Goal: Task Accomplishment & Management: Use online tool/utility

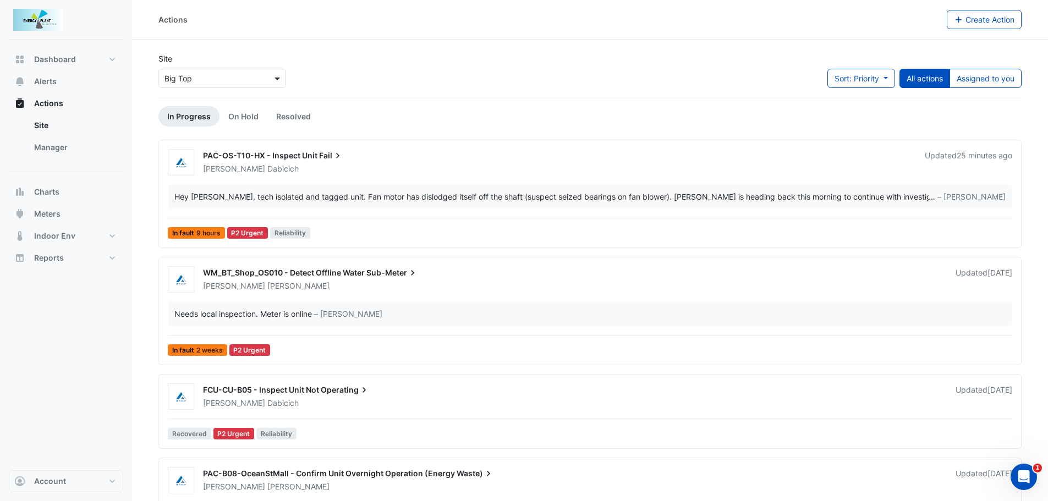
click at [279, 76] on span at bounding box center [279, 79] width 14 height 12
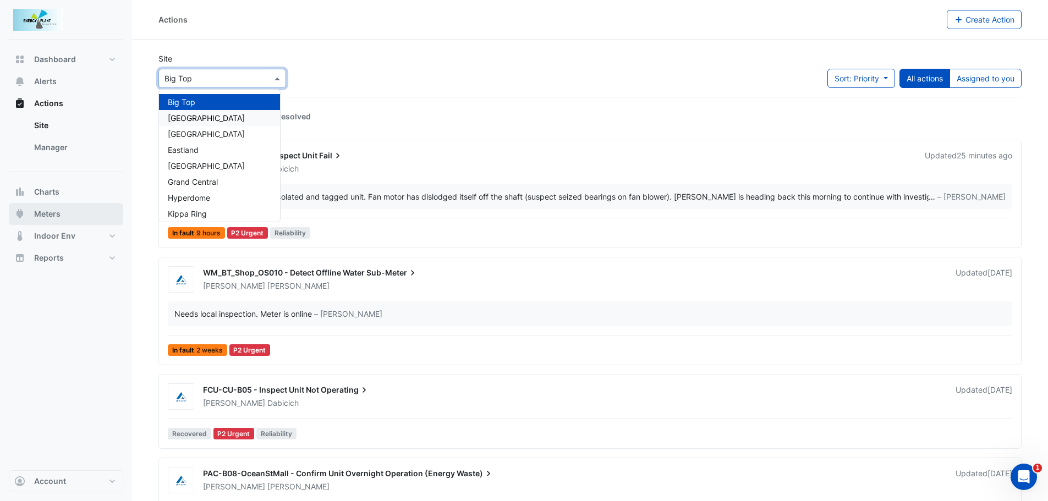
click at [34, 215] on span "Meters" at bounding box center [47, 214] width 26 height 11
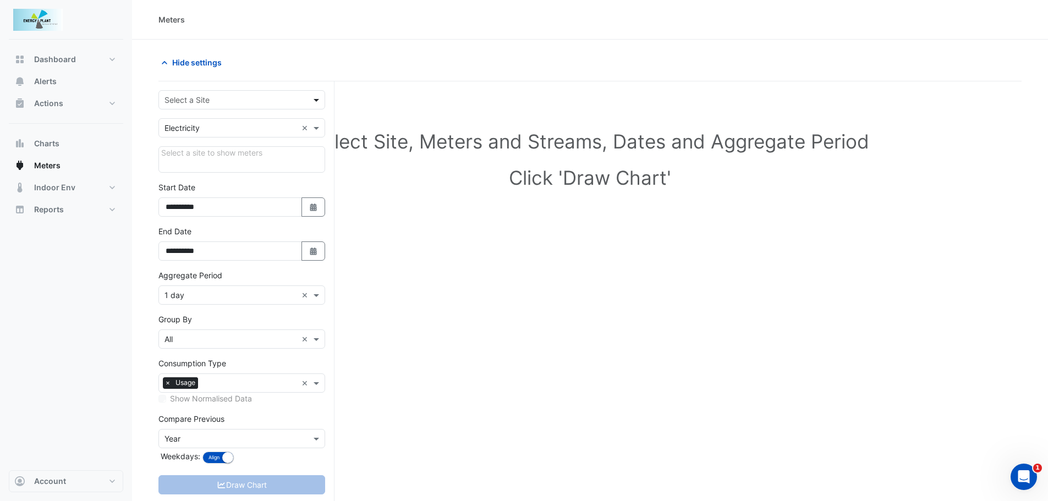
click at [315, 101] on span at bounding box center [318, 100] width 14 height 12
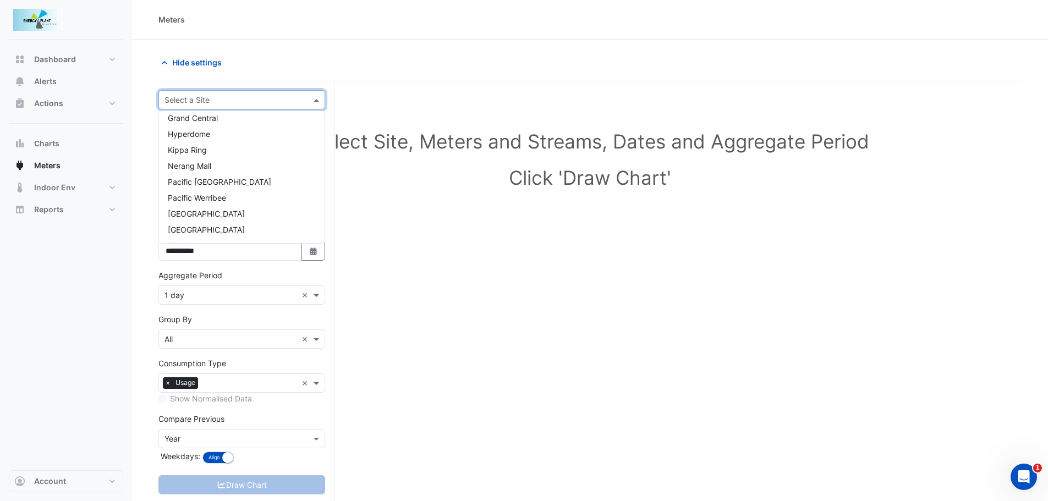
scroll to position [100, 0]
click at [188, 197] on span "[GEOGRAPHIC_DATA]" at bounding box center [206, 198] width 77 height 9
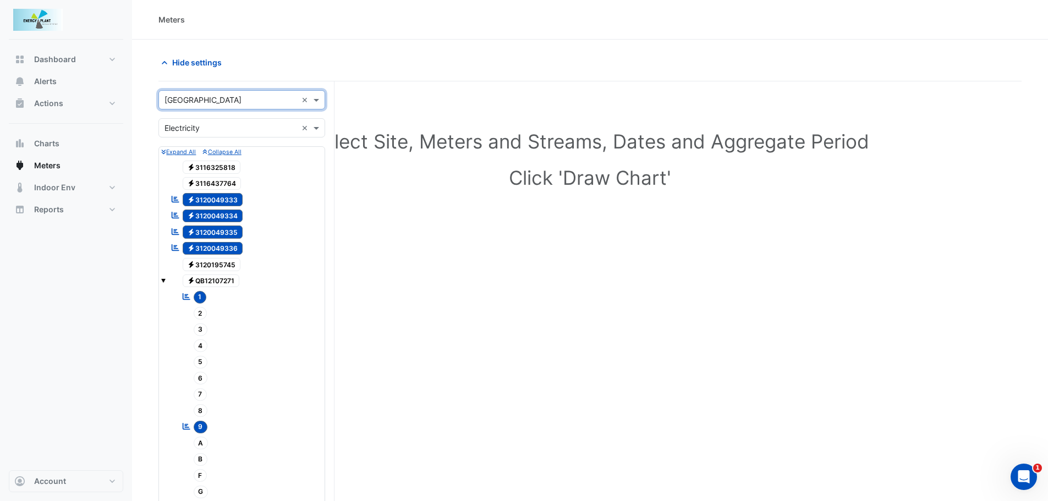
click at [321, 127] on span at bounding box center [318, 128] width 14 height 12
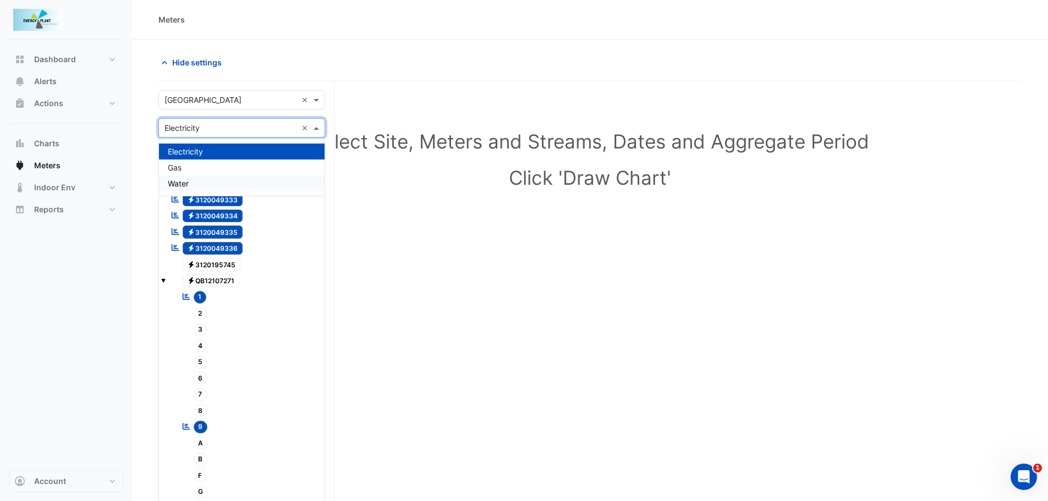
click at [201, 178] on div "Water" at bounding box center [242, 184] width 166 height 16
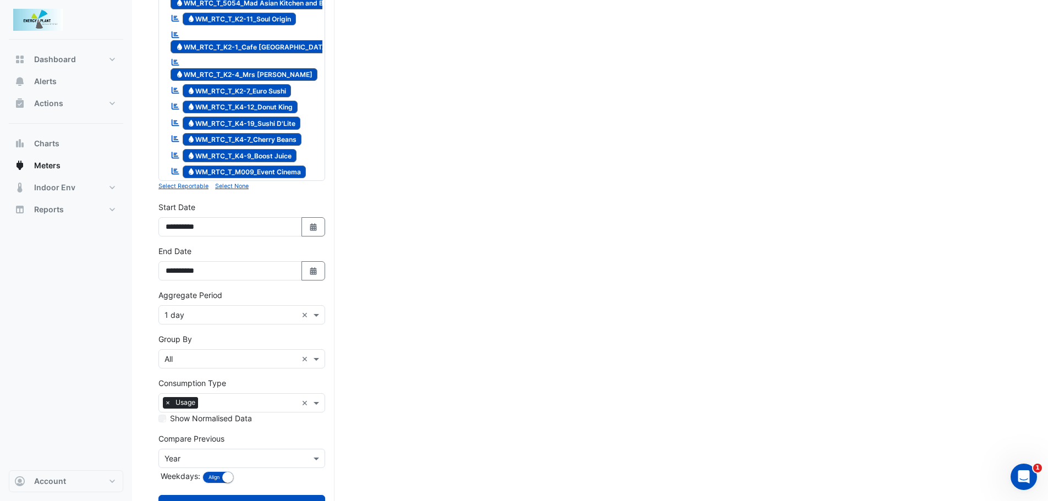
scroll to position [1387, 0]
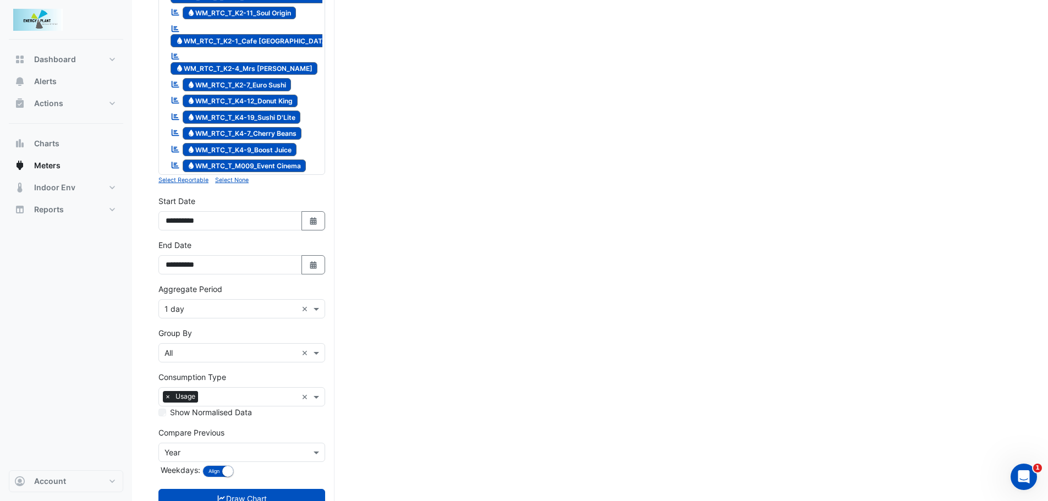
click at [228, 177] on small "Select None" at bounding box center [232, 180] width 34 height 7
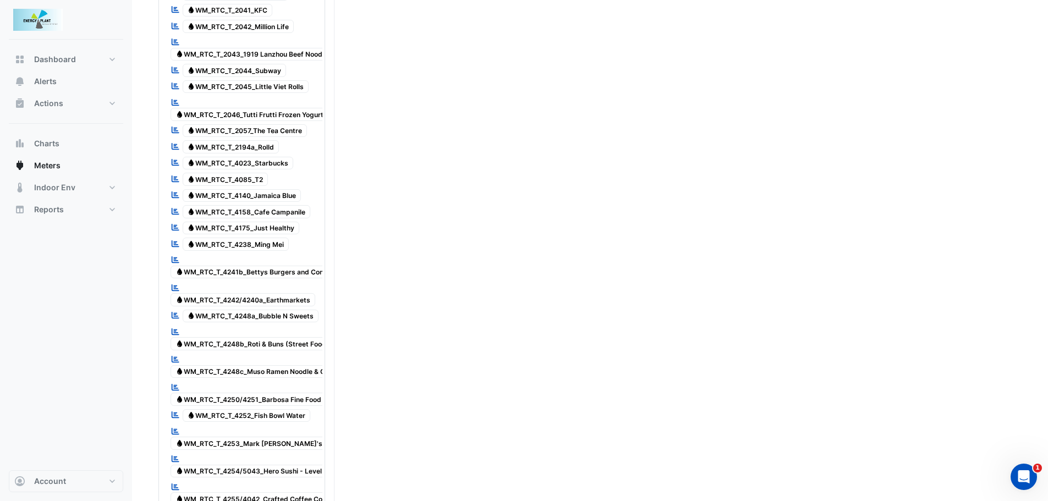
scroll to position [660, 0]
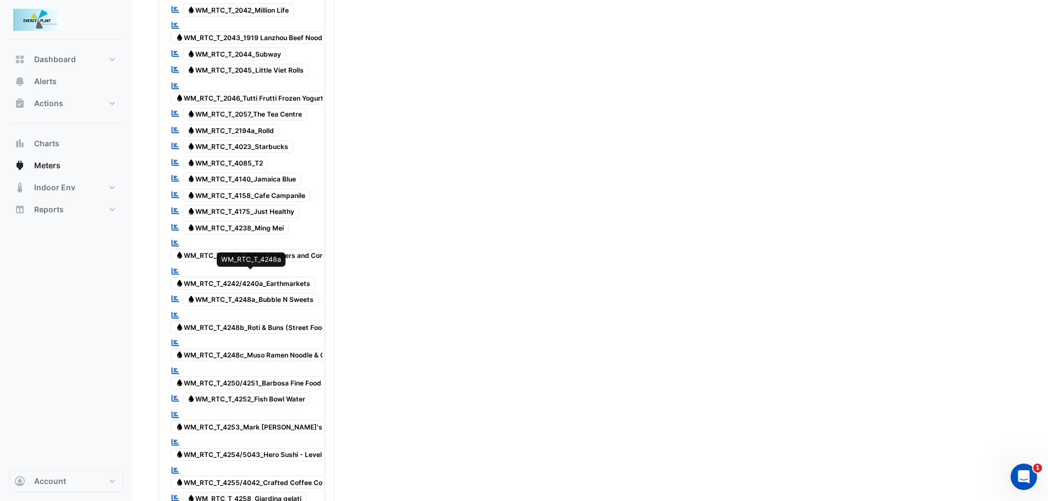
click at [272, 293] on span "Water WM_RTC_T_4248a_Bubble N Sweets" at bounding box center [251, 299] width 136 height 13
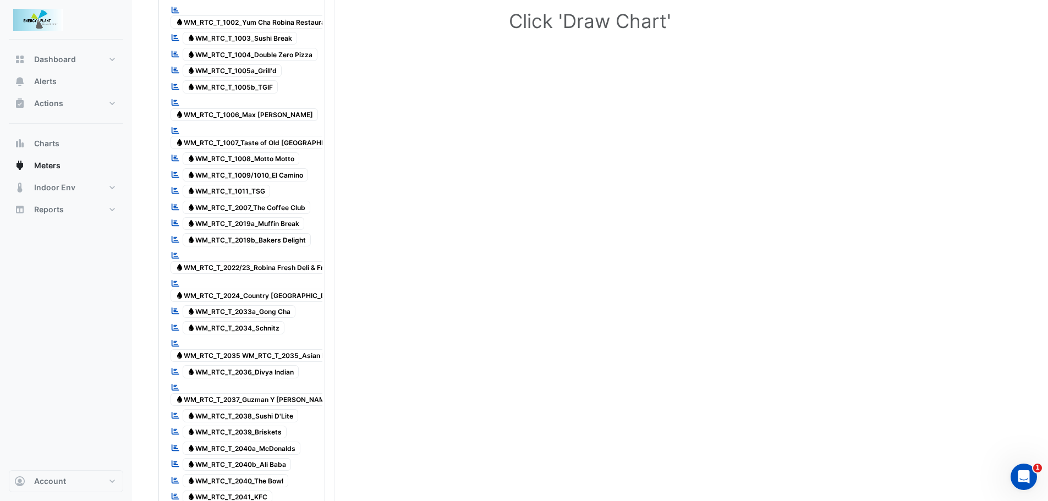
scroll to position [165, 0]
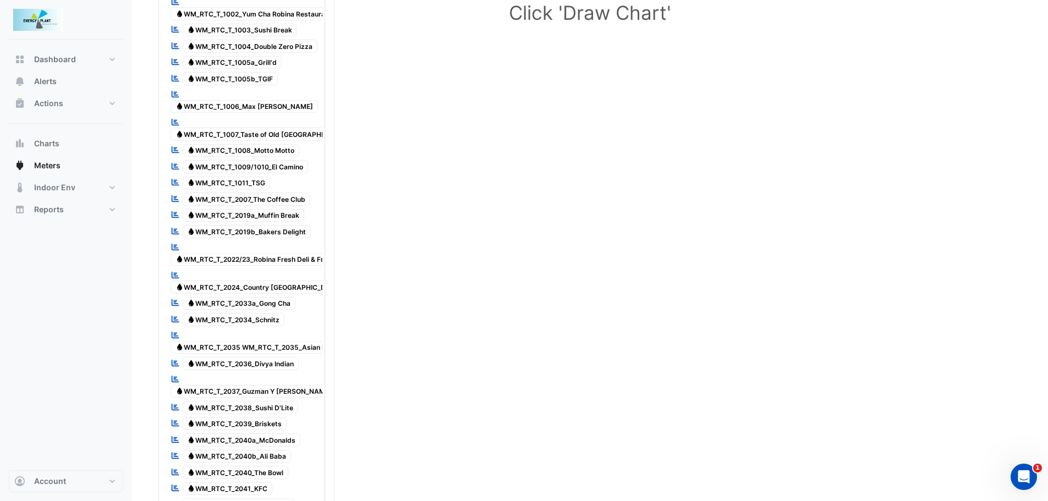
click at [269, 281] on span "Water WM_RTC_T_2024_Country [GEOGRAPHIC_DATA]" at bounding box center [259, 287] width 176 height 13
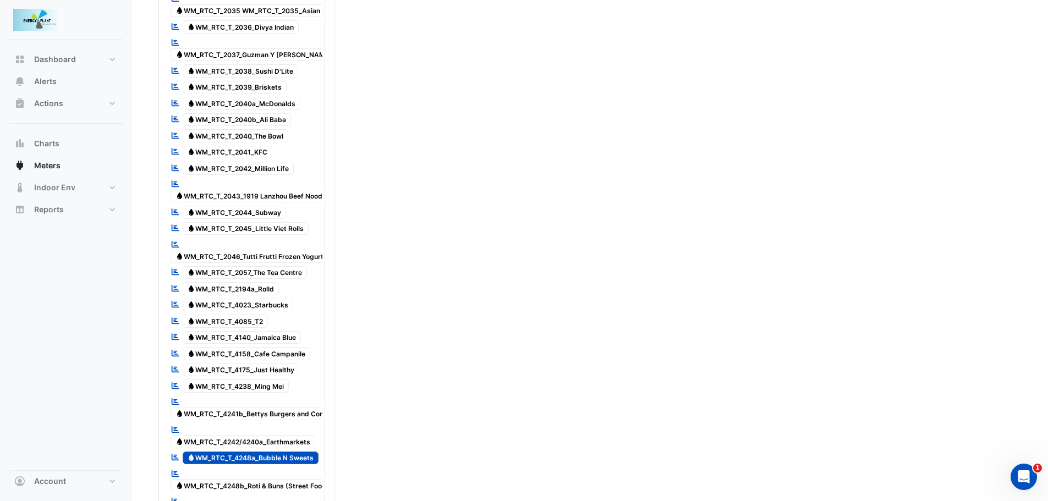
scroll to position [550, 0]
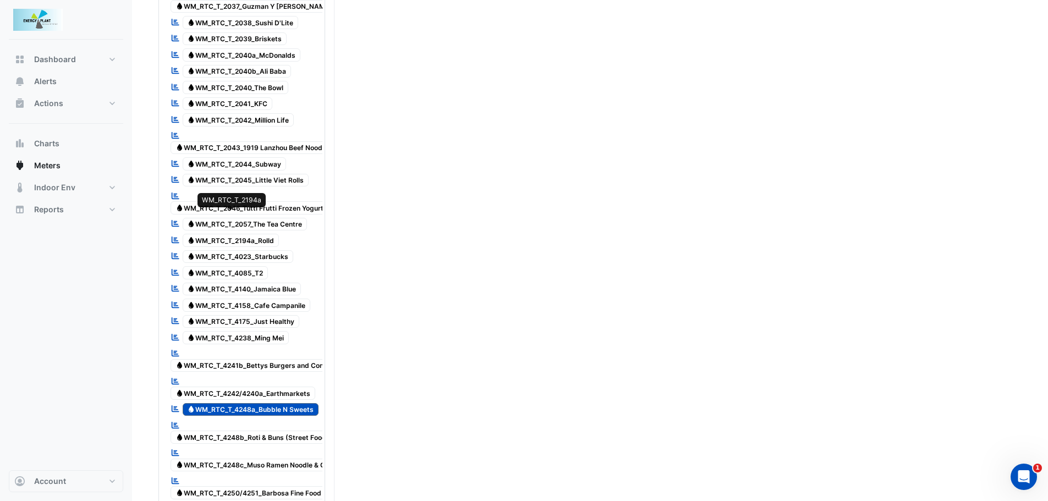
click at [267, 234] on span "Water WM_RTC_T_2194a_Rolld" at bounding box center [231, 240] width 97 height 13
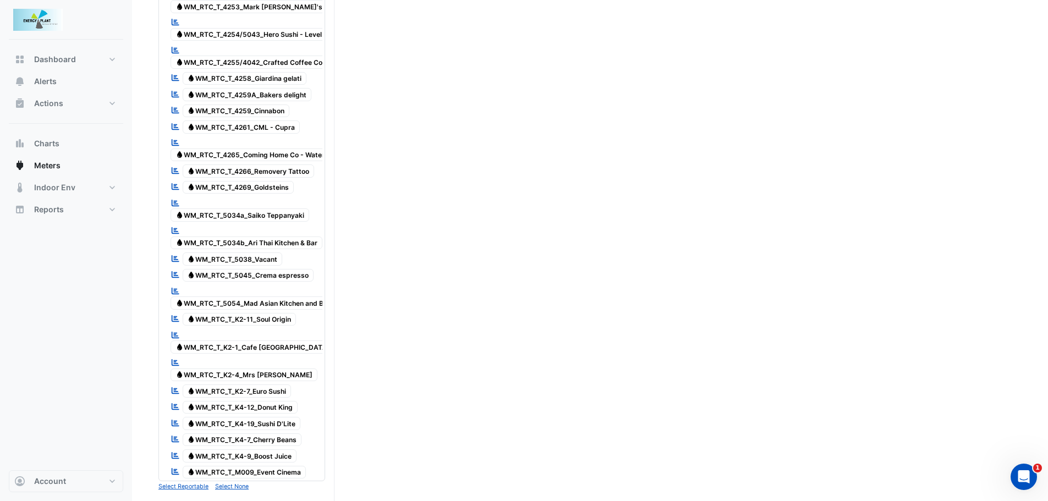
scroll to position [1101, 0]
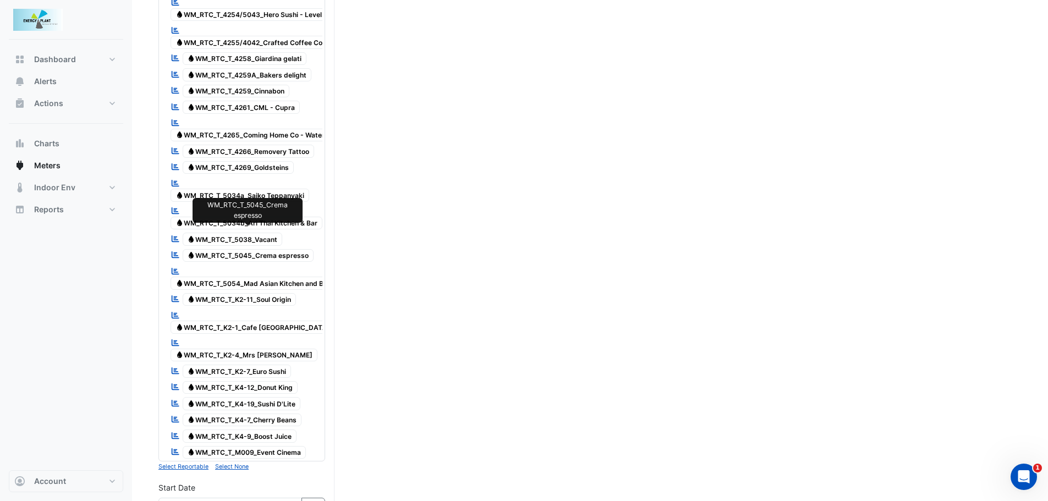
click at [250, 249] on span "Water WM_RTC_T_5045_Crema espresso" at bounding box center [249, 255] width 132 height 13
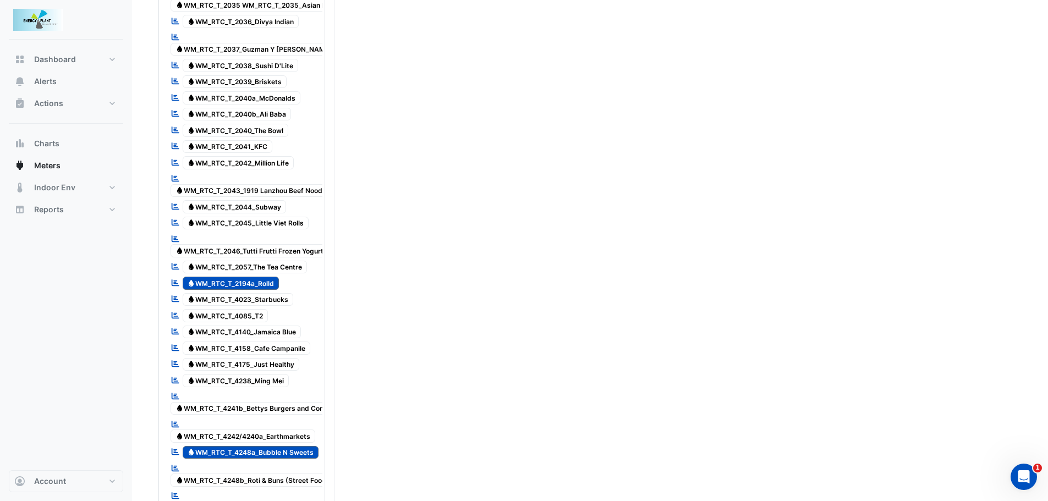
scroll to position [495, 0]
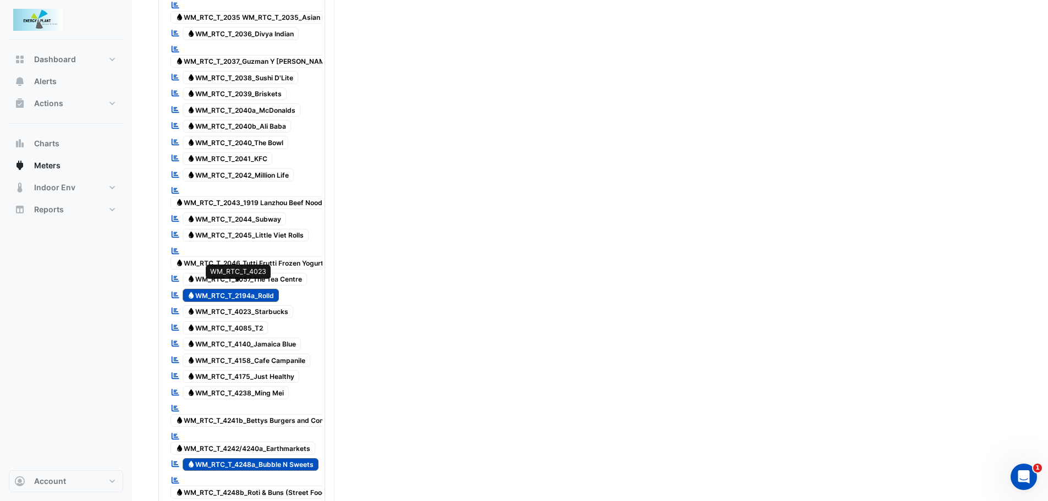
click at [276, 305] on span "Water WM_RTC_T_4023_Starbucks" at bounding box center [238, 311] width 111 height 13
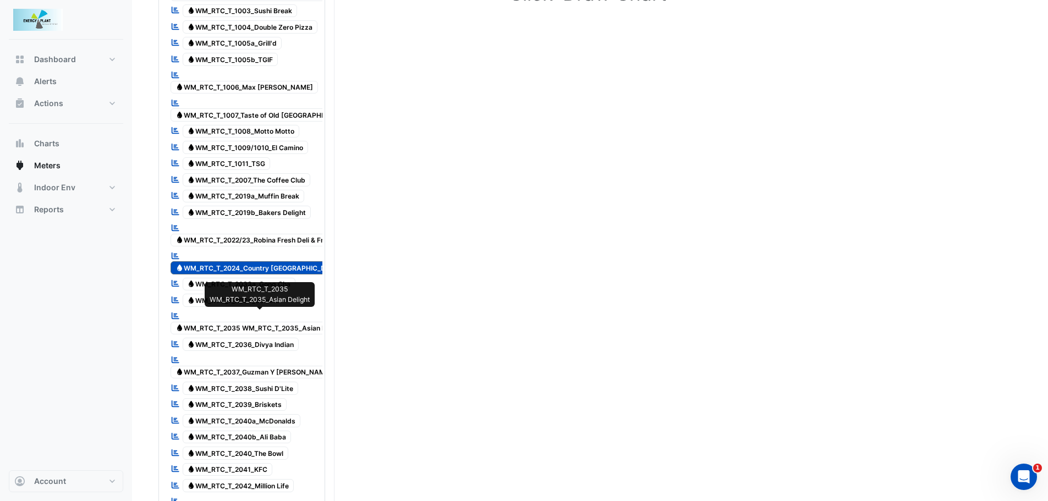
scroll to position [165, 0]
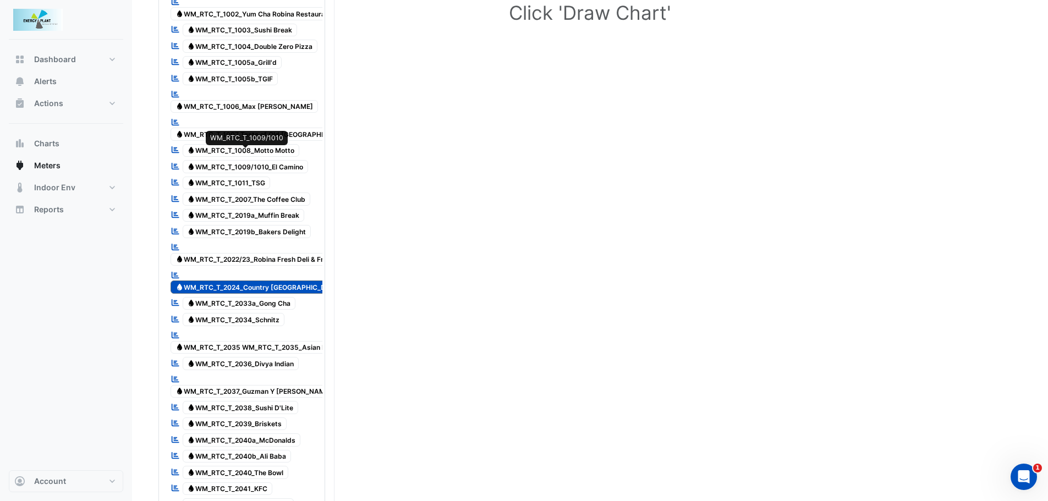
click at [286, 160] on span "Water WM_RTC_T_1009/1010_El Camino" at bounding box center [246, 166] width 126 height 13
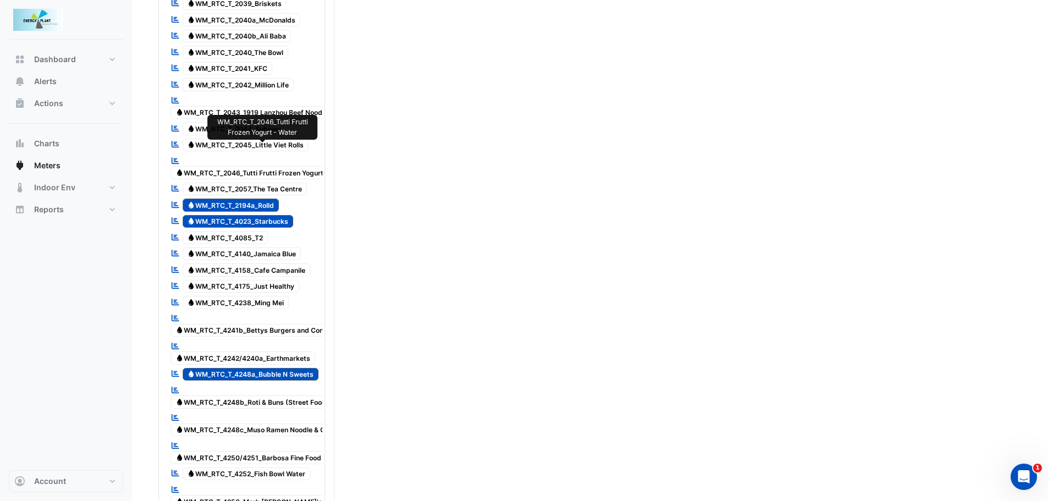
scroll to position [605, 0]
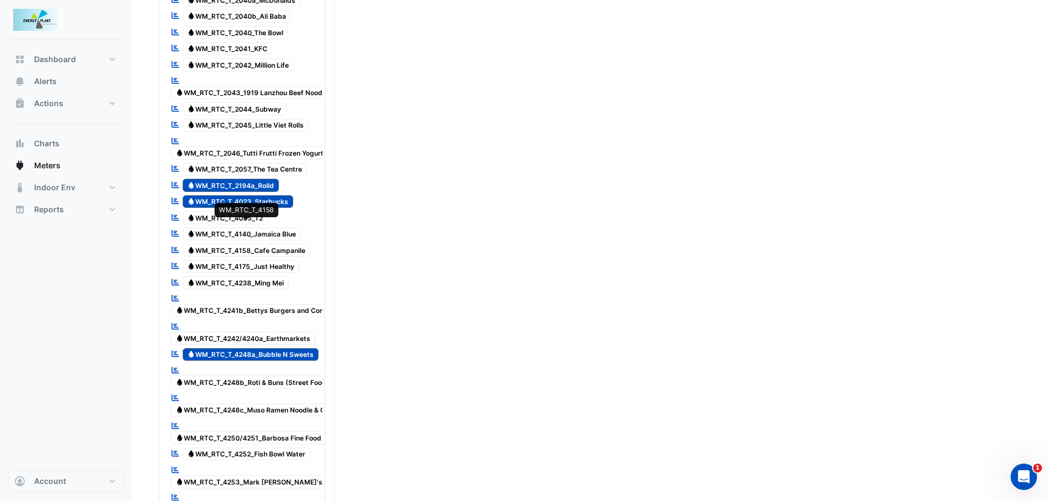
click at [273, 244] on span "Water WM_RTC_T_4158_Cafe Campanile" at bounding box center [247, 250] width 128 height 13
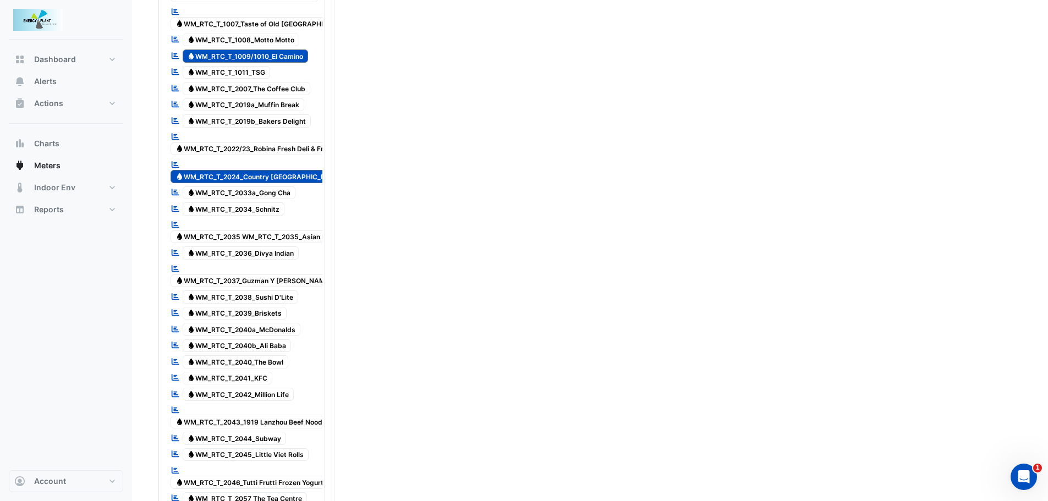
scroll to position [275, 0]
click at [296, 143] on span "Water WM_RTC_T_2022/23_Robina Fresh Deli & Fruit" at bounding box center [254, 149] width 166 height 13
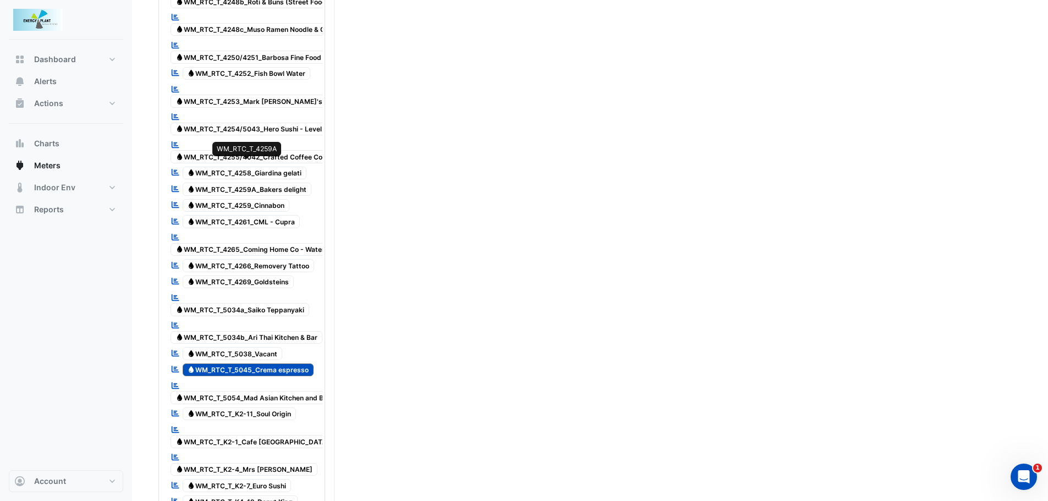
scroll to position [991, 0]
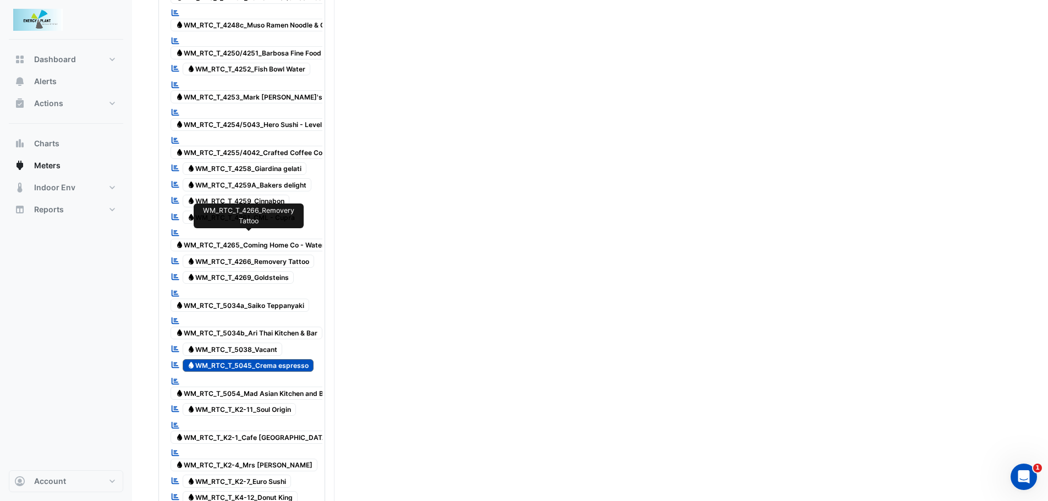
click at [280, 255] on span "Water WM_RTC_T_4266_Removery Tattoo" at bounding box center [249, 261] width 132 height 13
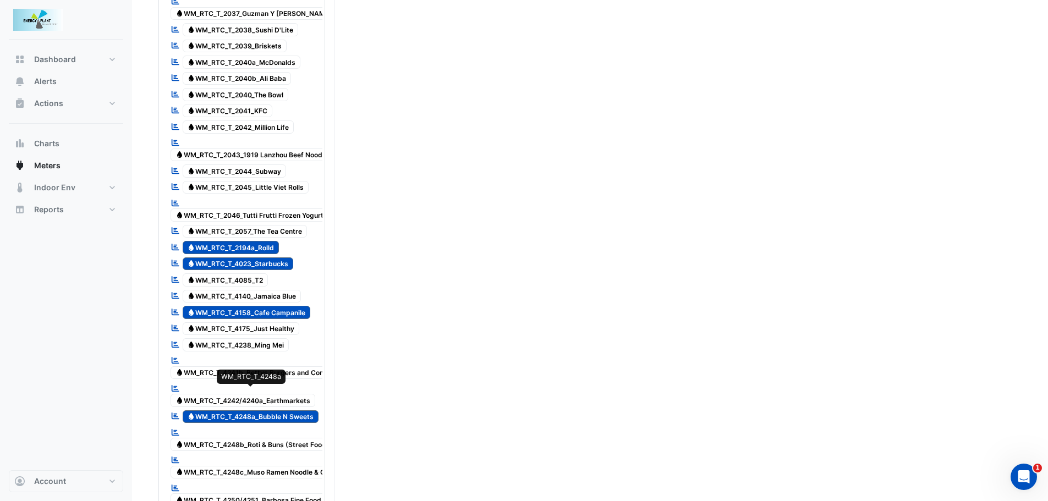
scroll to position [495, 0]
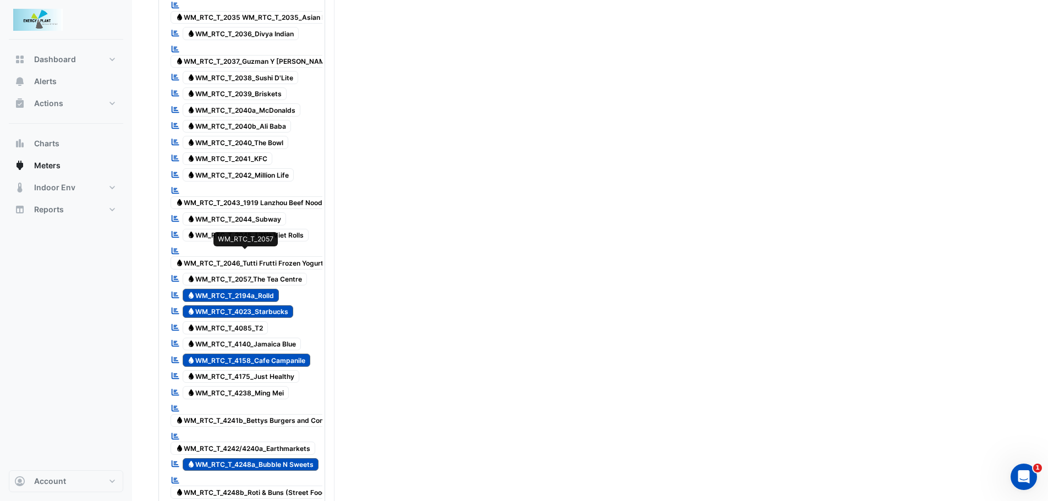
click at [274, 273] on span "Water WM_RTC_T_2057_The Tea Centre" at bounding box center [245, 279] width 125 height 13
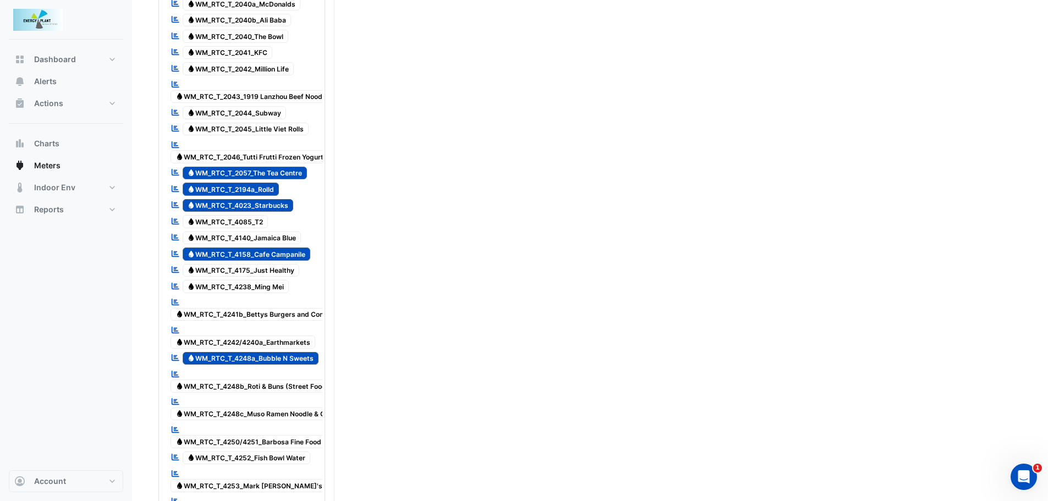
scroll to position [605, 0]
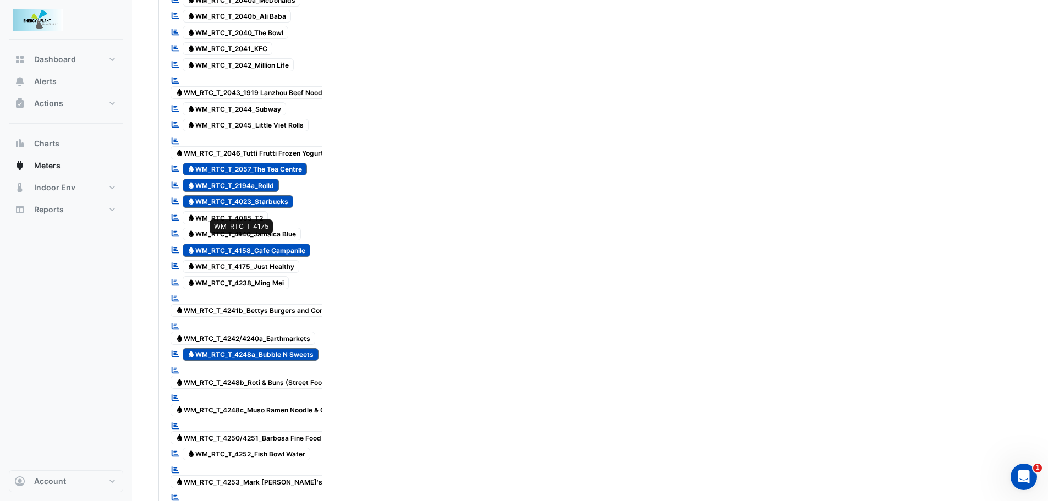
click at [260, 260] on span "Water WM_RTC_T_4175_Just Healthy" at bounding box center [241, 266] width 117 height 13
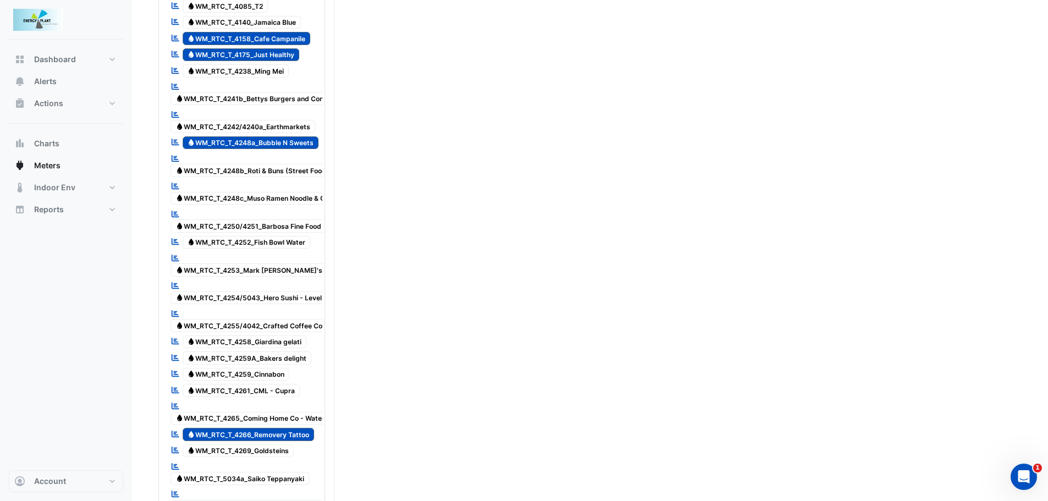
scroll to position [825, 0]
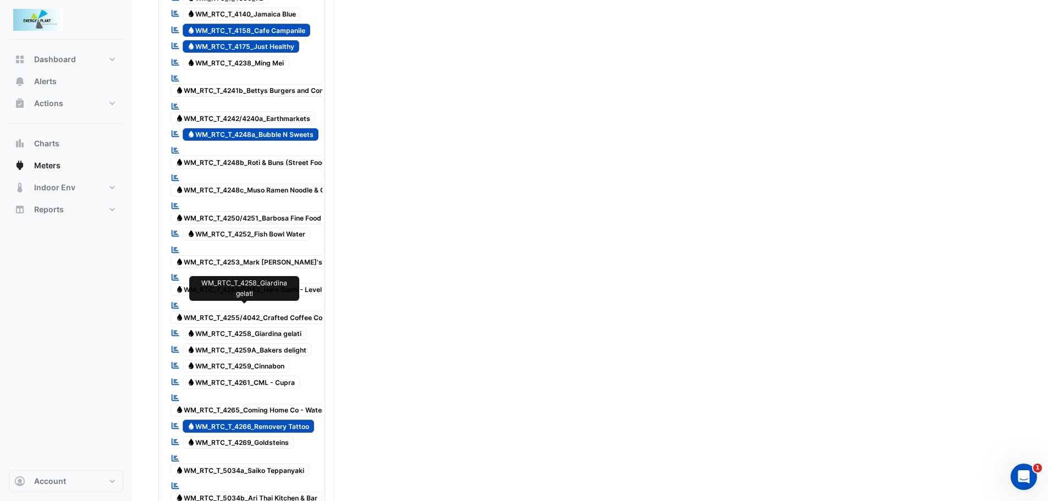
click at [261, 327] on span "Water WM_RTC_T_4258_Giardina gelati" at bounding box center [245, 333] width 124 height 13
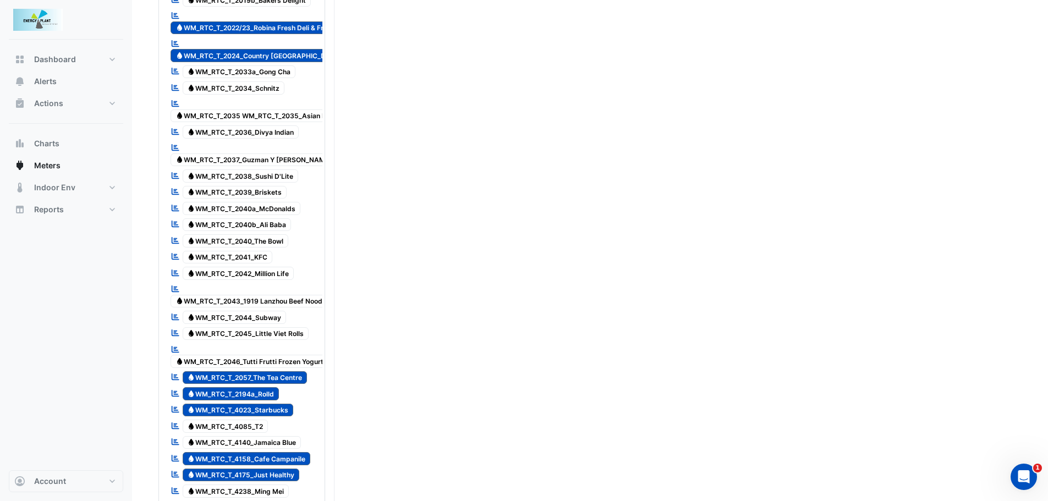
scroll to position [385, 0]
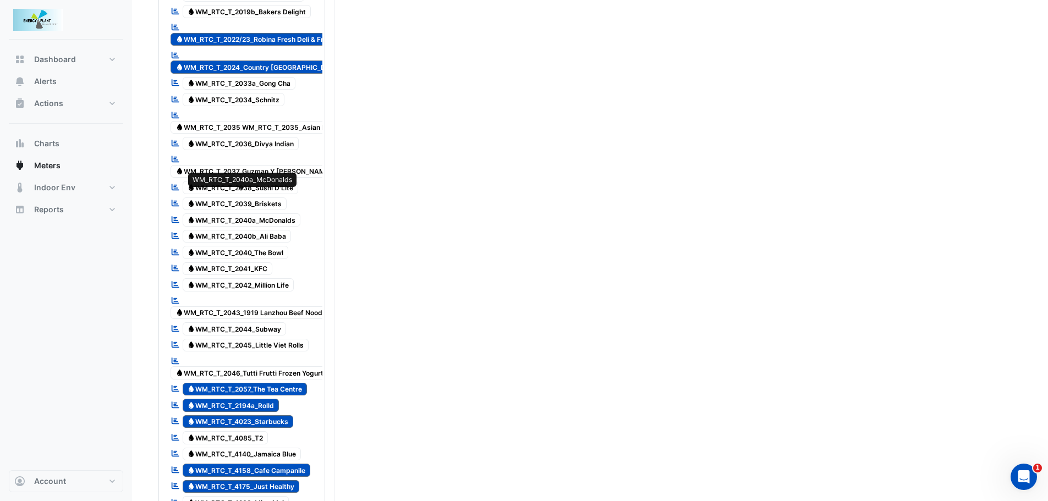
click at [272, 214] on span "Water WM_RTC_T_2040a_McDonalds" at bounding box center [242, 220] width 118 height 13
click at [258, 262] on span "Water WM_RTC_T_2041_KFC" at bounding box center [228, 268] width 90 height 13
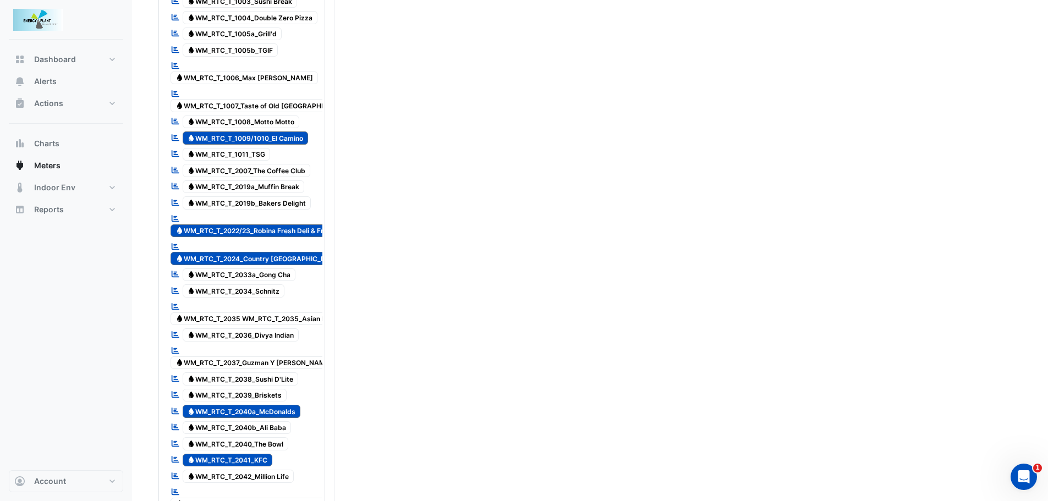
scroll to position [165, 0]
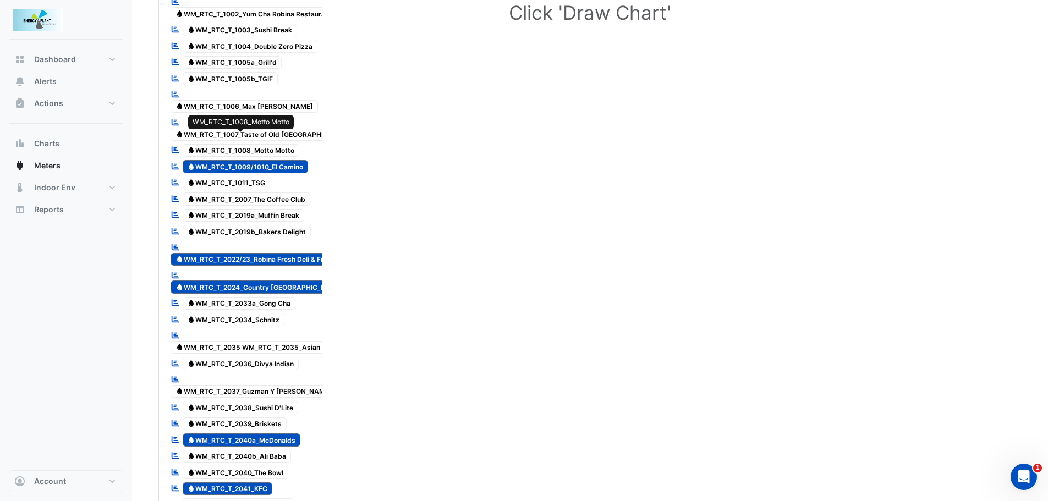
click at [264, 144] on span "Water WM_RTC_T_1008_Motto Motto" at bounding box center [241, 150] width 117 height 13
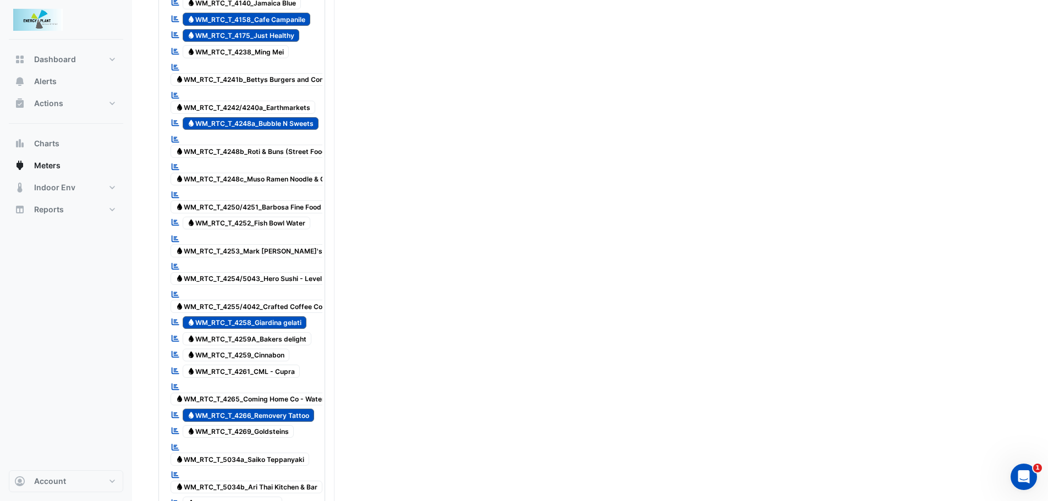
scroll to position [825, 0]
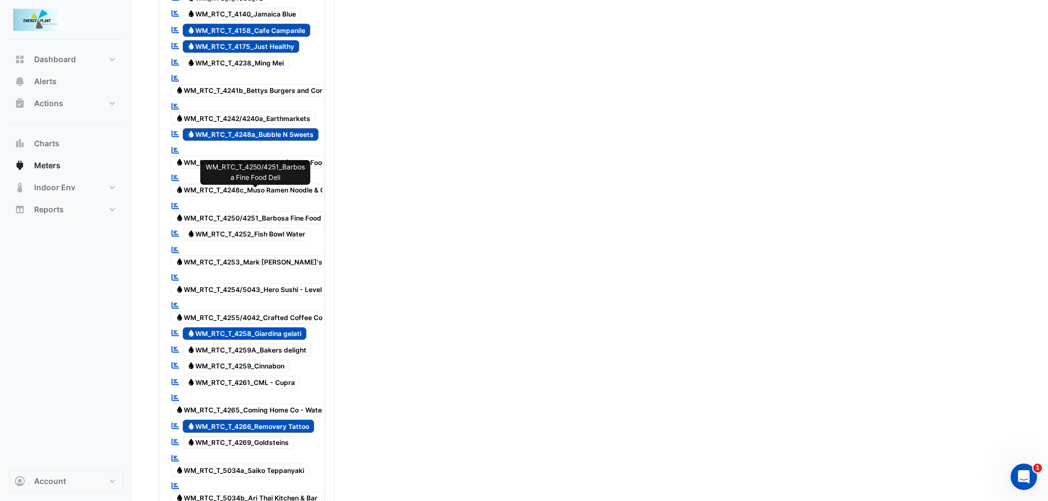
click at [289, 211] on span "Water WM_RTC_T_4250/4251_Barbosa Fine Food Deli" at bounding box center [255, 217] width 169 height 13
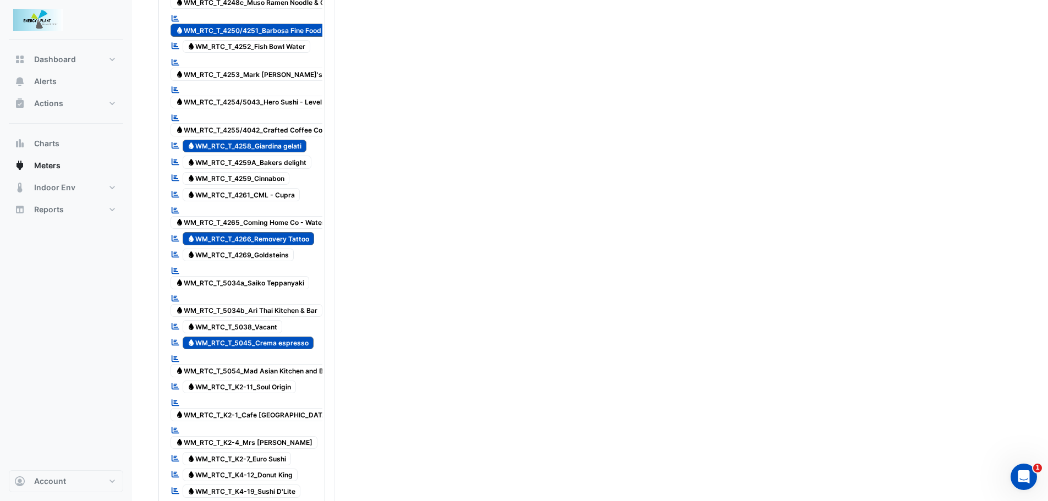
scroll to position [1046, 0]
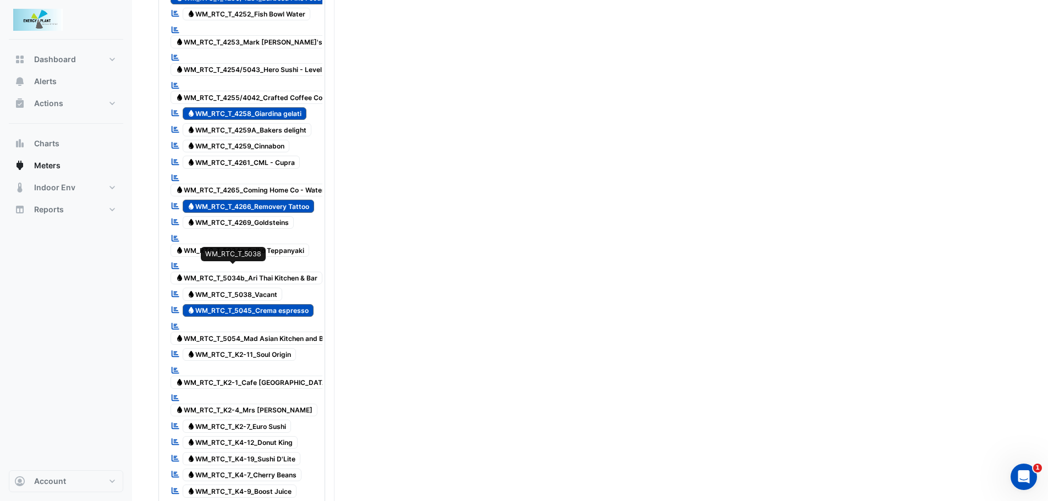
click at [250, 288] on span "Water WM_RTC_T_5038_Vacant" at bounding box center [233, 294] width 100 height 13
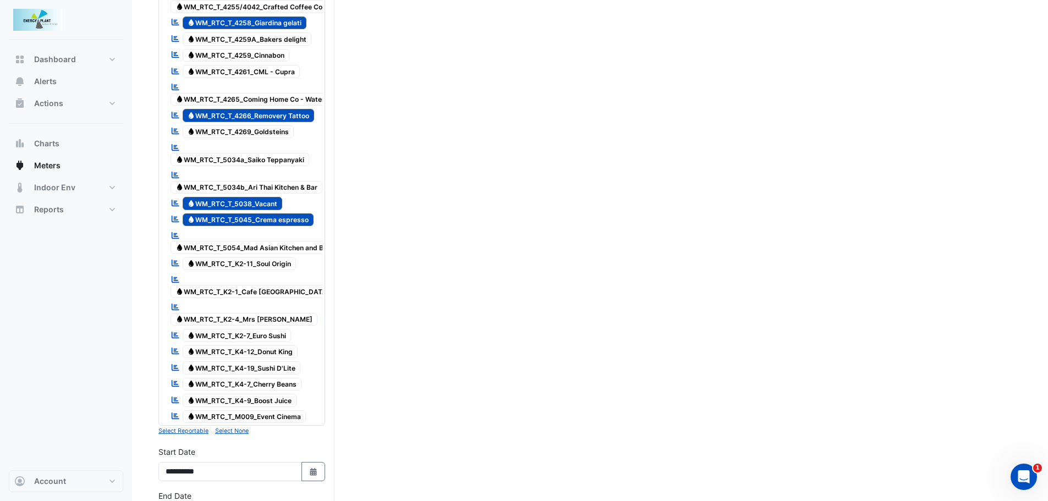
scroll to position [1156, 0]
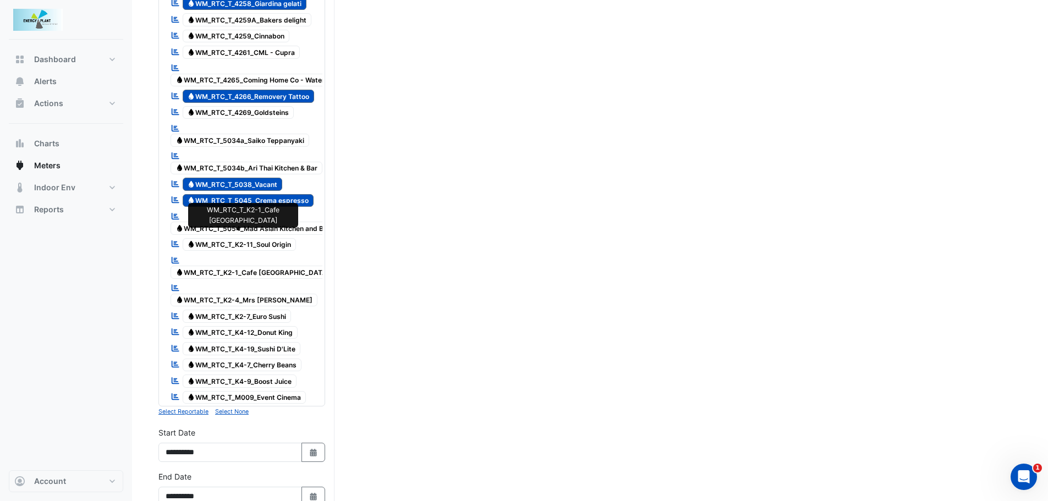
click at [263, 266] on span "Water WM_RTC_T_K2-1_Cafe [GEOGRAPHIC_DATA]" at bounding box center [253, 272] width 164 height 13
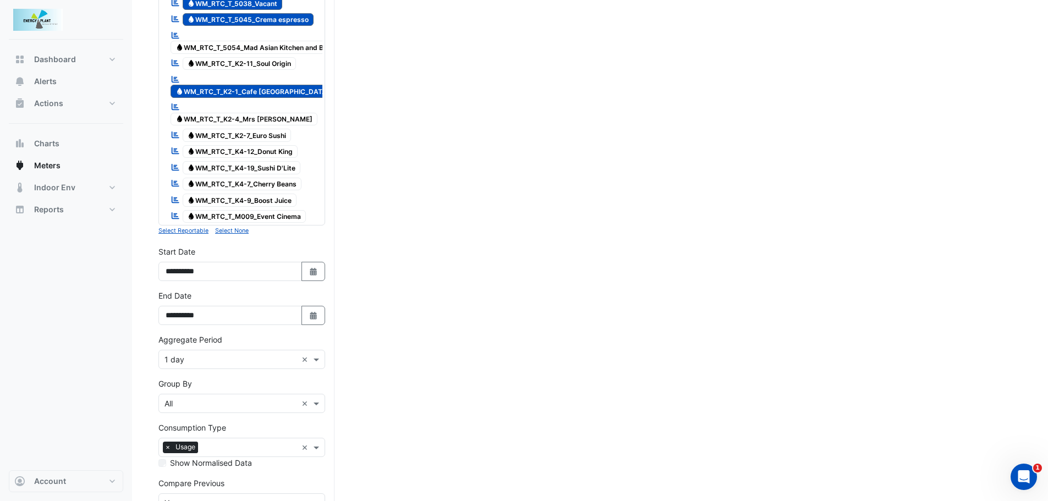
scroll to position [1376, 0]
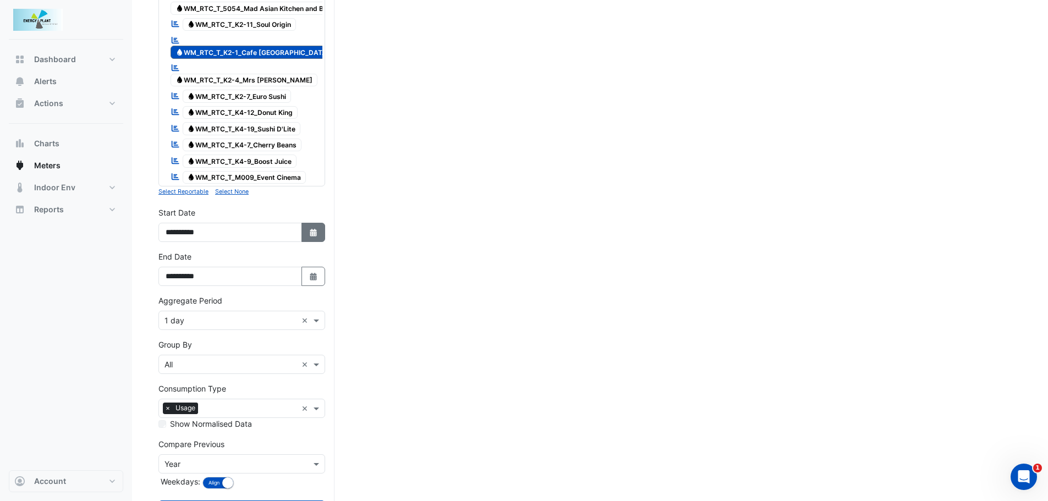
click at [309, 229] on icon "Select Date" at bounding box center [314, 233] width 10 height 8
select select "*"
select select "****"
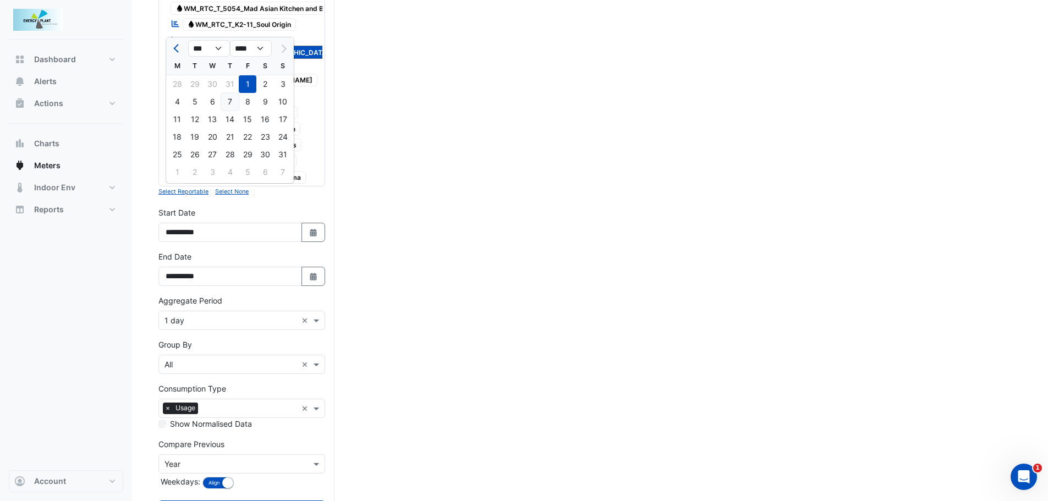
click at [226, 103] on div "7" at bounding box center [230, 102] width 18 height 18
type input "**********"
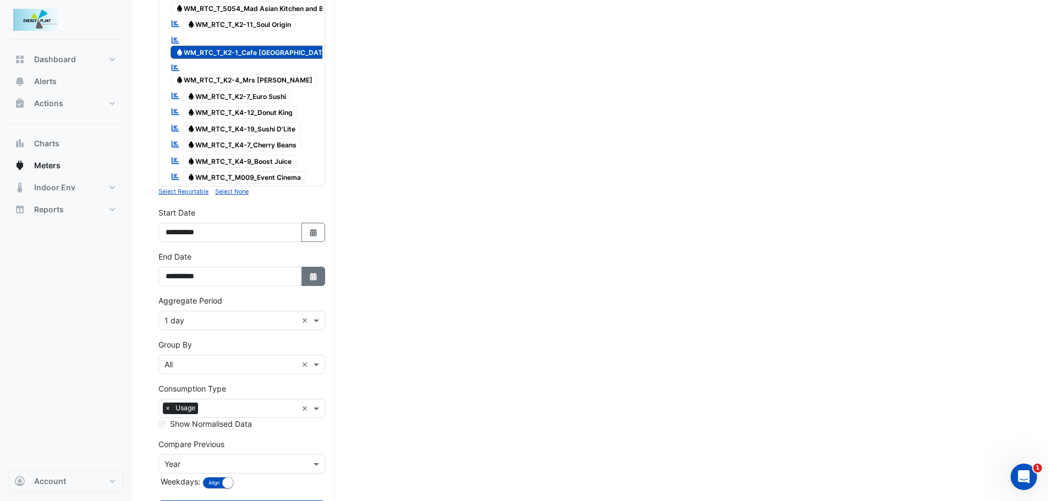
click at [313, 273] on icon "button" at bounding box center [313, 277] width 7 height 8
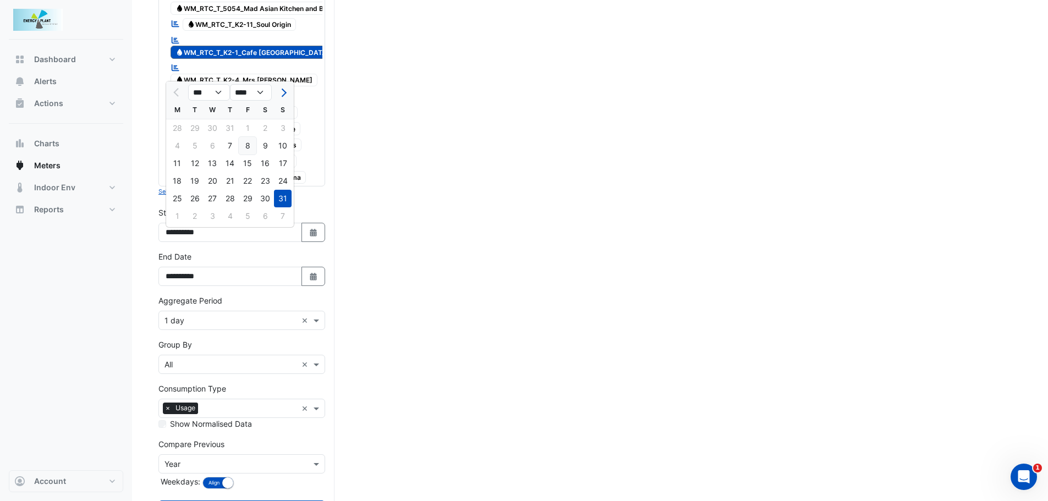
click at [253, 144] on div "8" at bounding box center [248, 146] width 18 height 18
type input "**********"
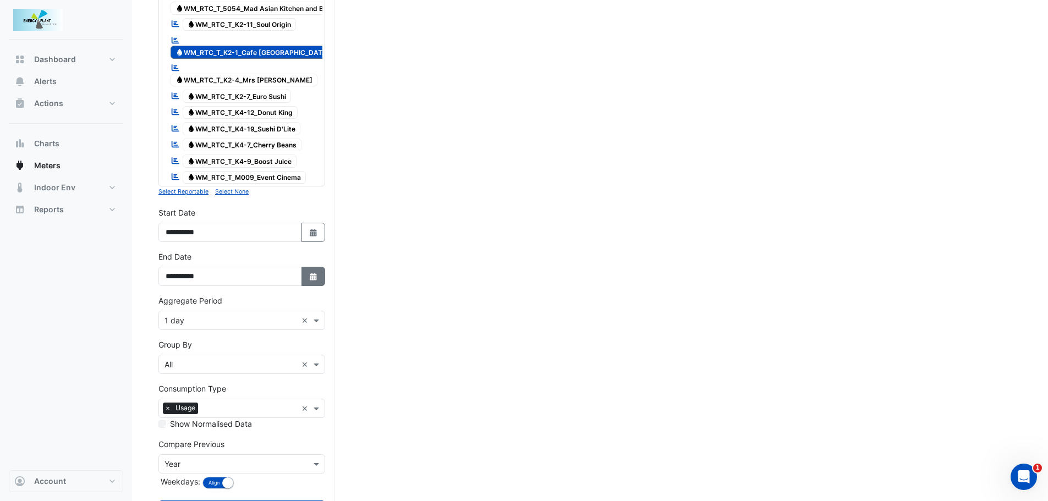
click at [309, 273] on icon "Select Date" at bounding box center [314, 277] width 10 height 8
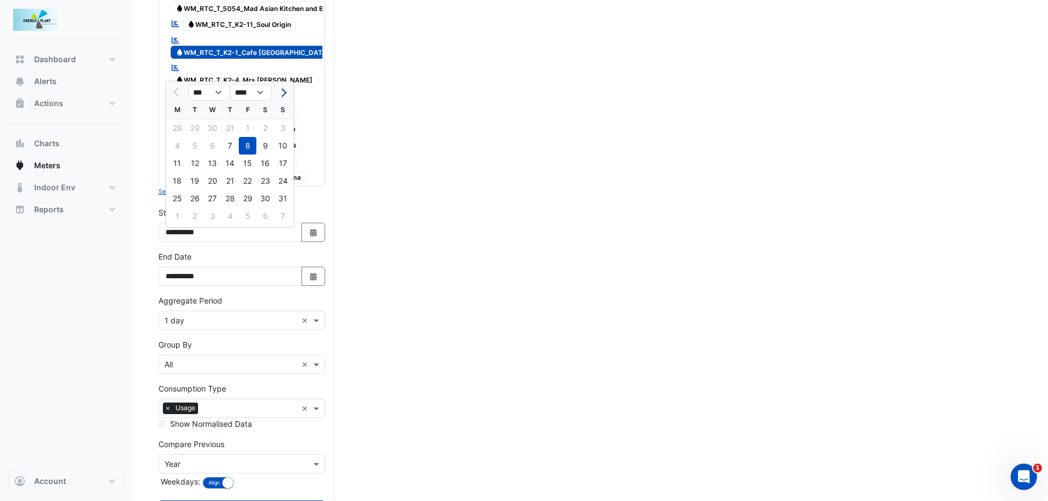
click at [284, 90] on span "Next month" at bounding box center [282, 93] width 8 height 8
select select "*"
click at [180, 147] on div "8" at bounding box center [177, 146] width 18 height 18
type input "**********"
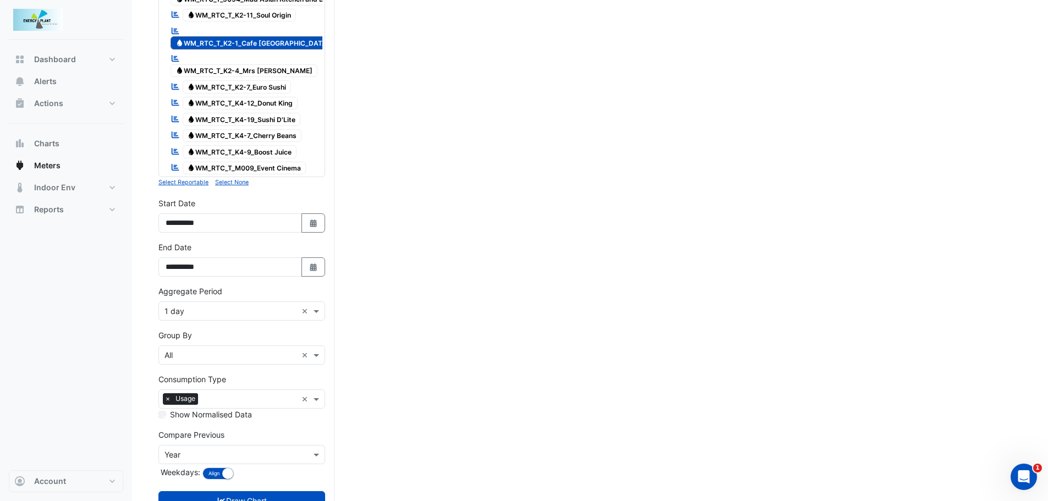
scroll to position [1387, 0]
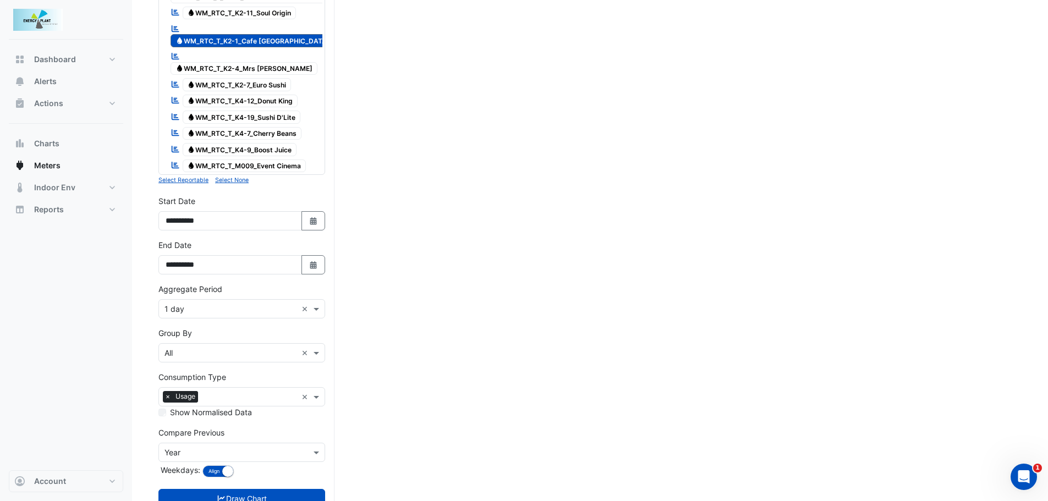
click at [261, 304] on input "text" at bounding box center [231, 310] width 133 height 12
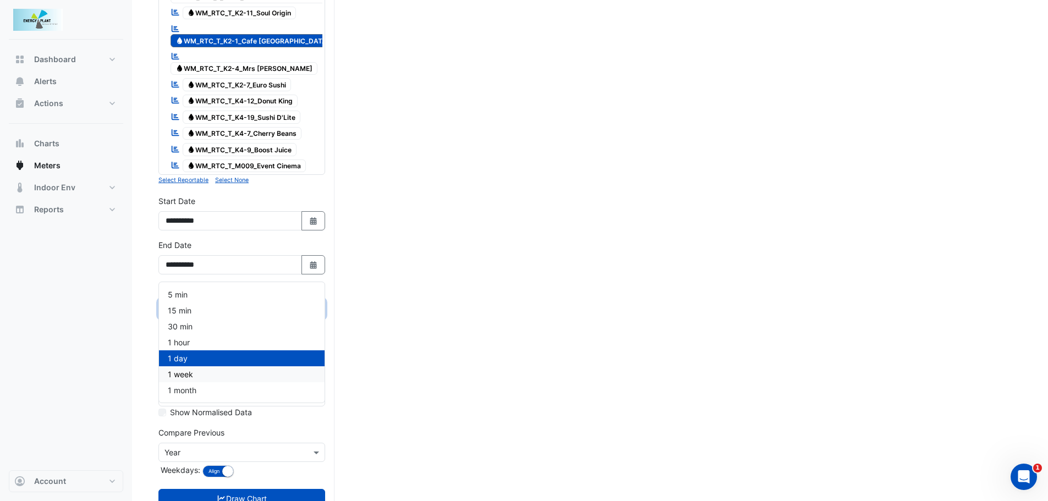
click at [198, 373] on div "1 week" at bounding box center [242, 374] width 166 height 16
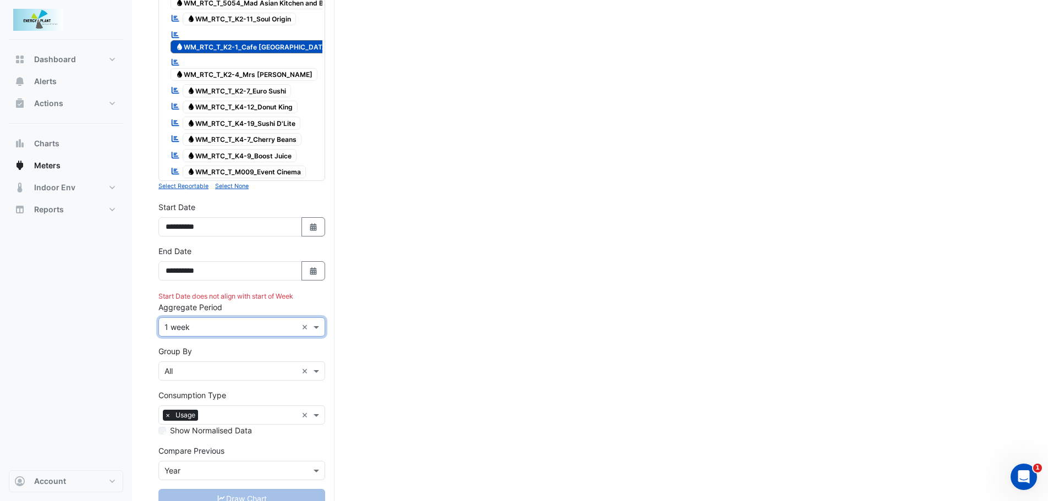
click at [243, 318] on div "Aggregate Period × 1 week ×" at bounding box center [241, 327] width 167 height 19
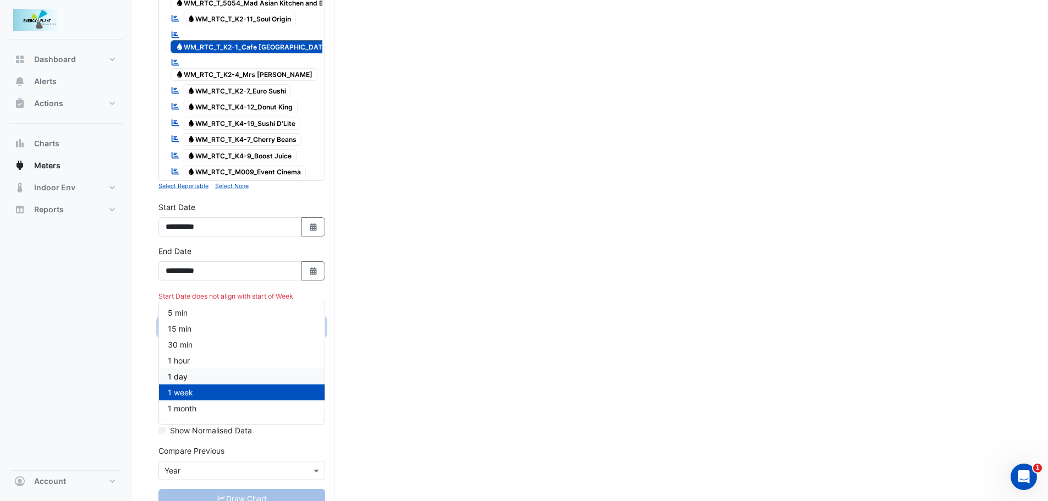
click at [173, 374] on span "1 day" at bounding box center [178, 376] width 20 height 9
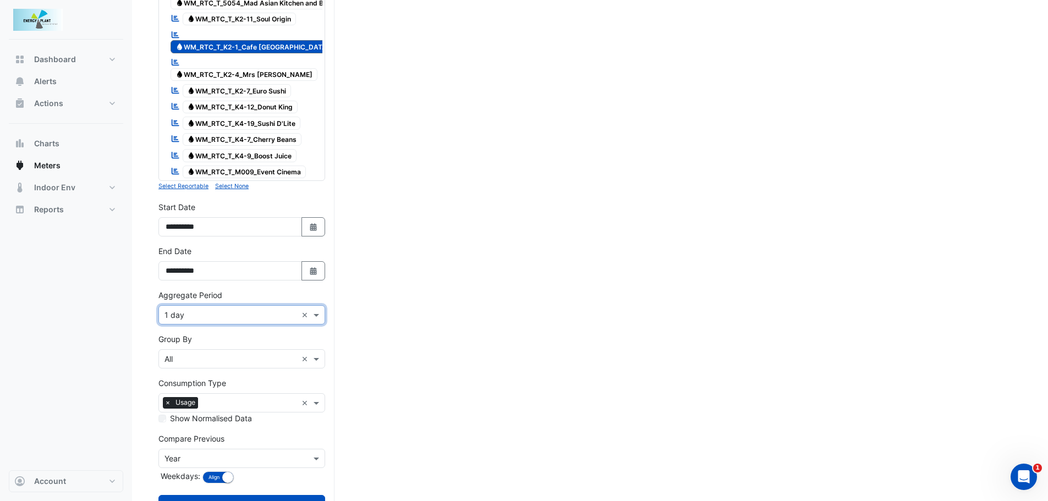
scroll to position [1387, 0]
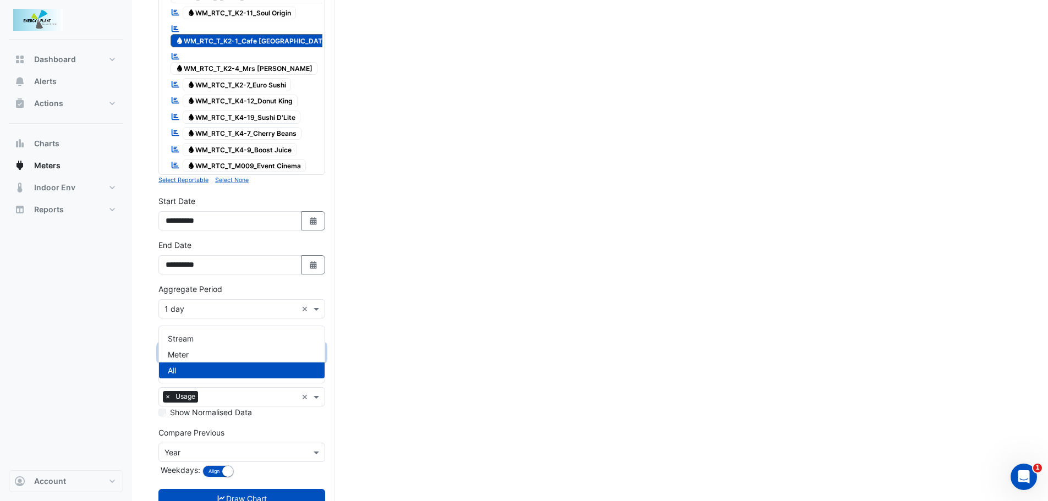
click at [210, 343] on div "Group By × All ×" at bounding box center [241, 352] width 167 height 19
click at [187, 357] on span "Meter" at bounding box center [178, 354] width 21 height 9
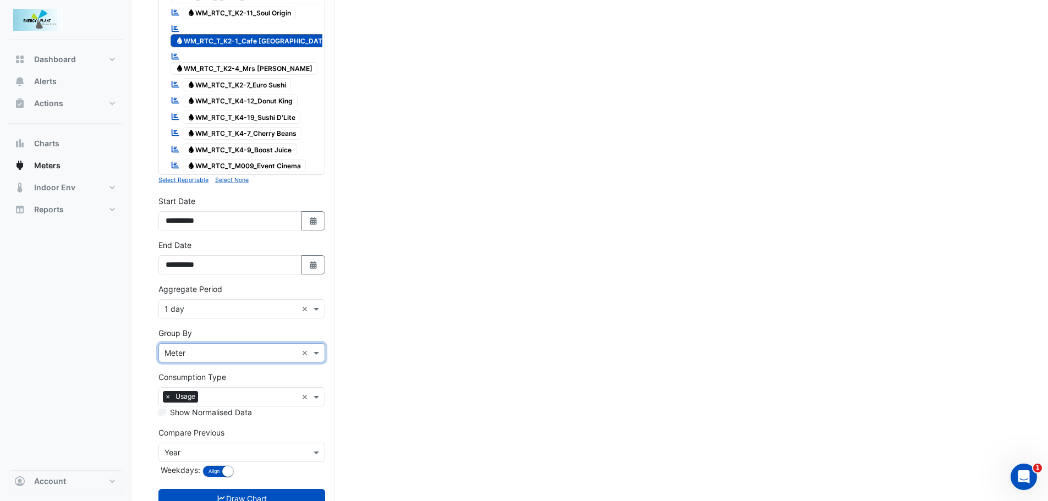
click at [221, 443] on div "Compare Previous × Year" at bounding box center [241, 452] width 167 height 19
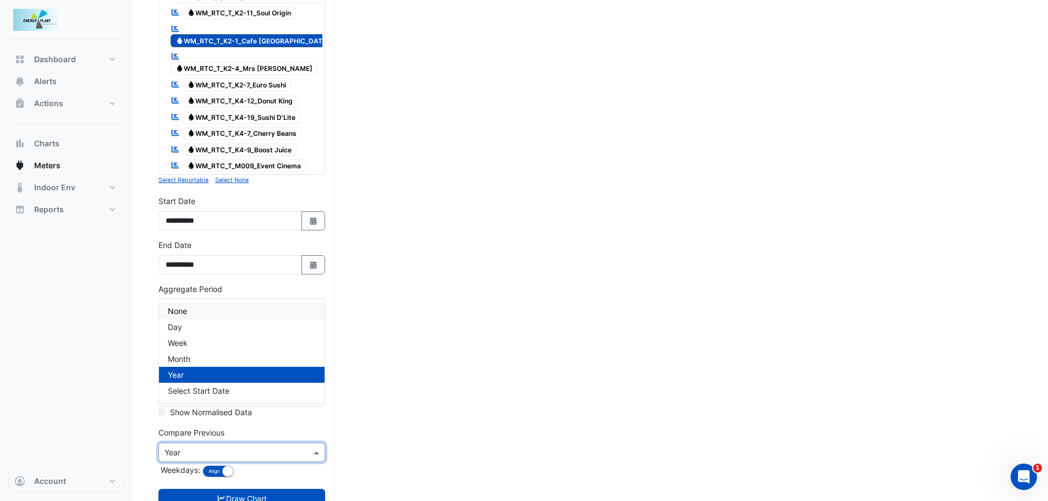
click at [196, 311] on div "None" at bounding box center [242, 311] width 166 height 16
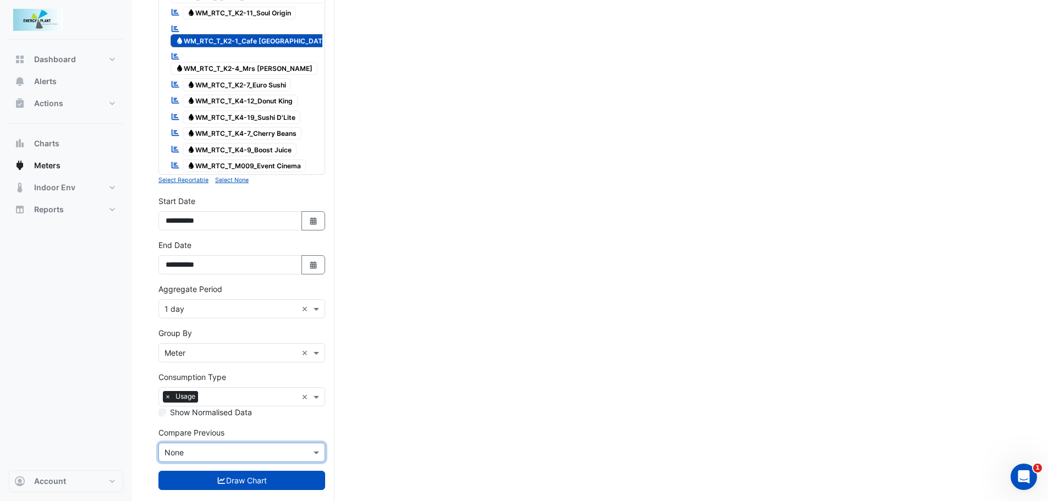
scroll to position [1369, 0]
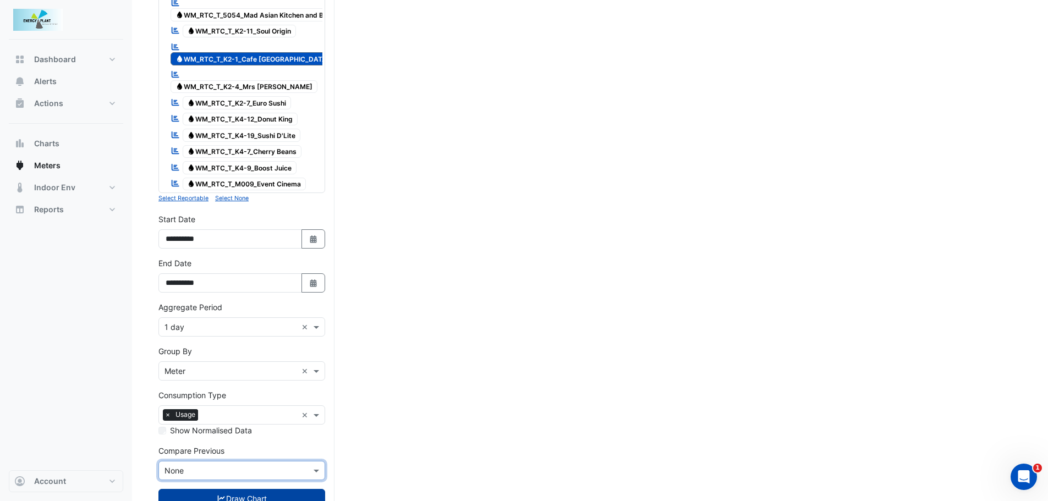
click at [247, 489] on button "Draw Chart" at bounding box center [241, 498] width 167 height 19
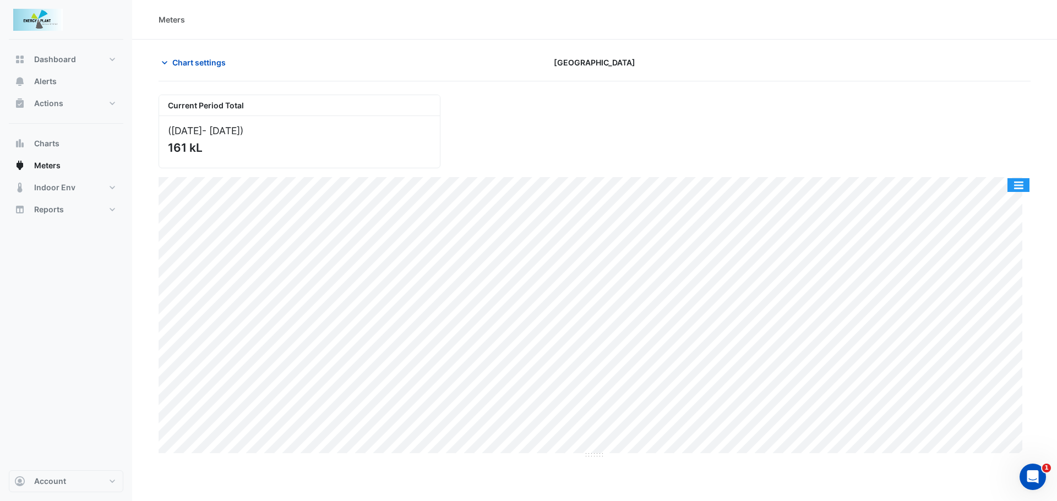
click at [1019, 189] on button "button" at bounding box center [1018, 185] width 22 height 14
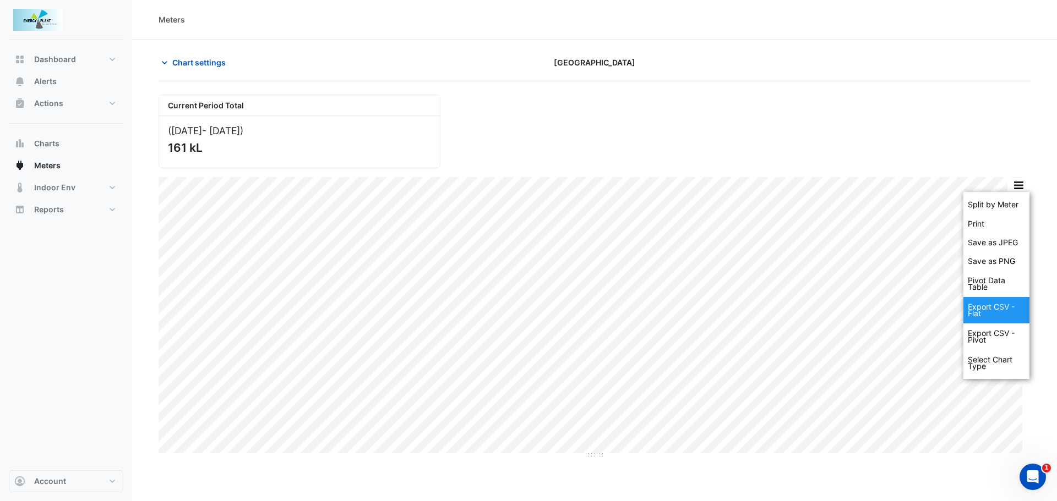
click at [973, 311] on div "Export CSV - Flat" at bounding box center [996, 310] width 66 height 26
click at [987, 335] on div "Export CSV - Pivot" at bounding box center [996, 337] width 66 height 26
